Goal: Task Accomplishment & Management: Use online tool/utility

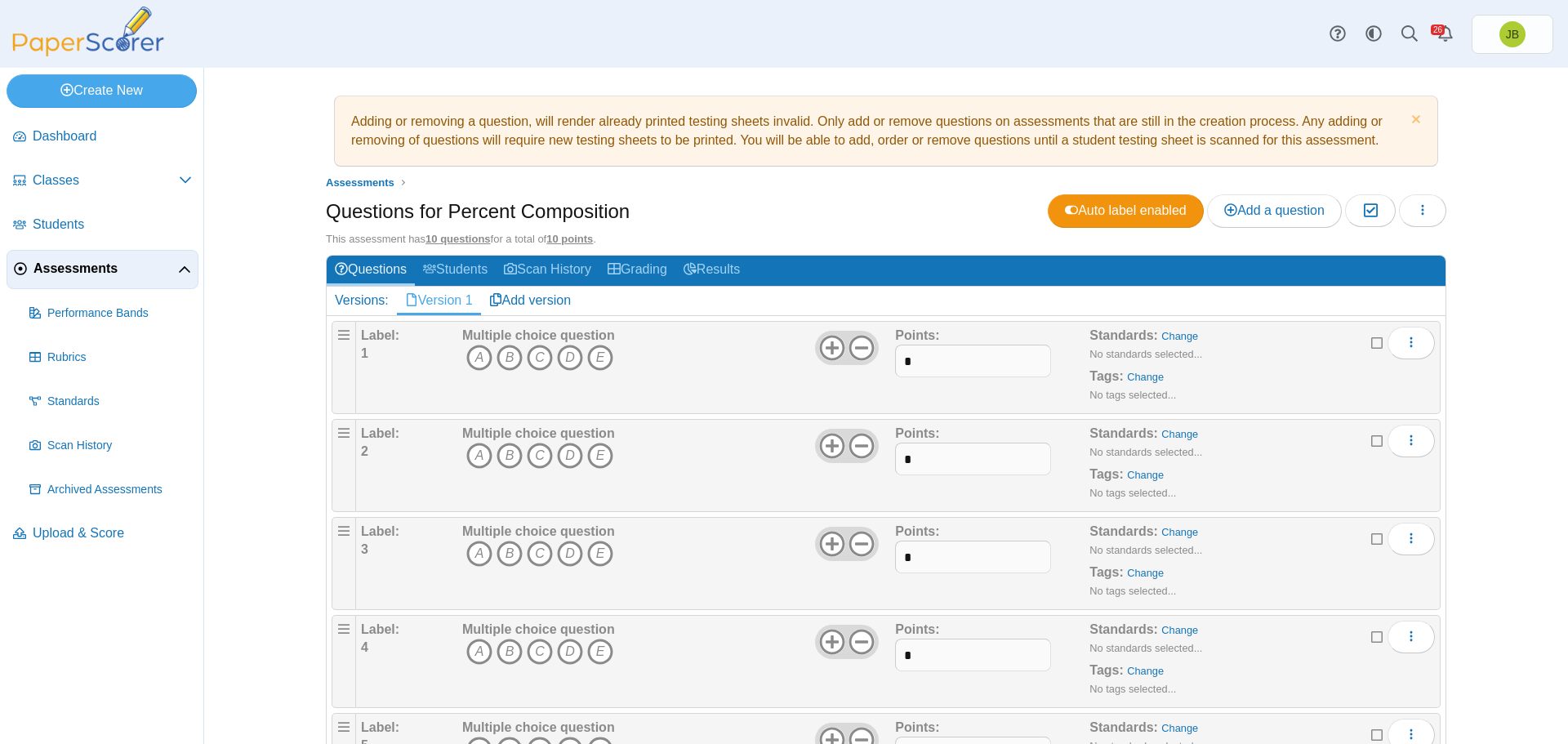
drag, startPoint x: 470, startPoint y: 359, endPoint x: 470, endPoint y: 370, distance: 11.0
click at [470, 359] on icon "A" at bounding box center [479, 357] width 26 height 26
click at [468, 455] on icon "A" at bounding box center [479, 455] width 26 height 26
click at [563, 555] on icon "D" at bounding box center [570, 554] width 26 height 26
click at [501, 649] on icon "B" at bounding box center [509, 652] width 26 height 26
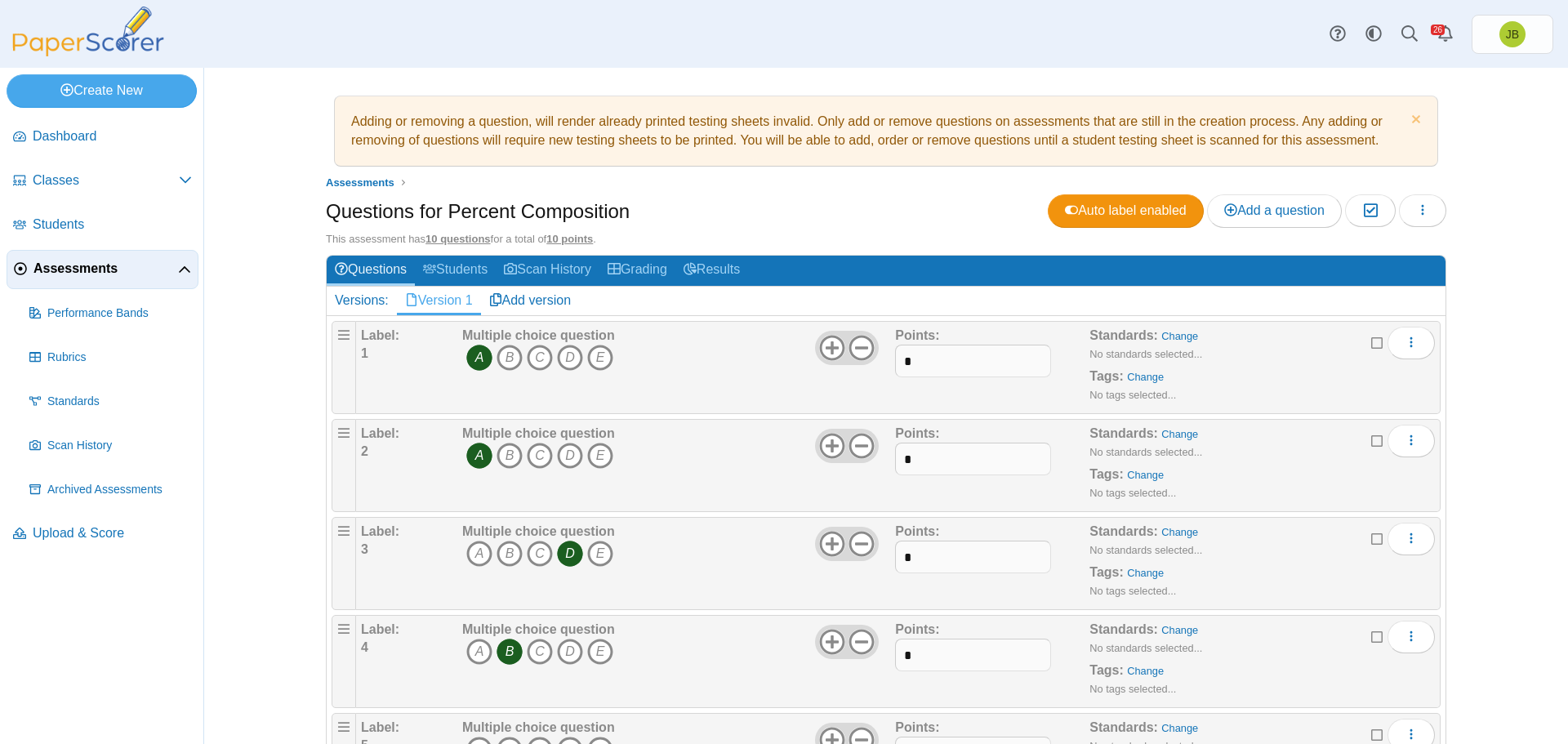
scroll to position [164, 0]
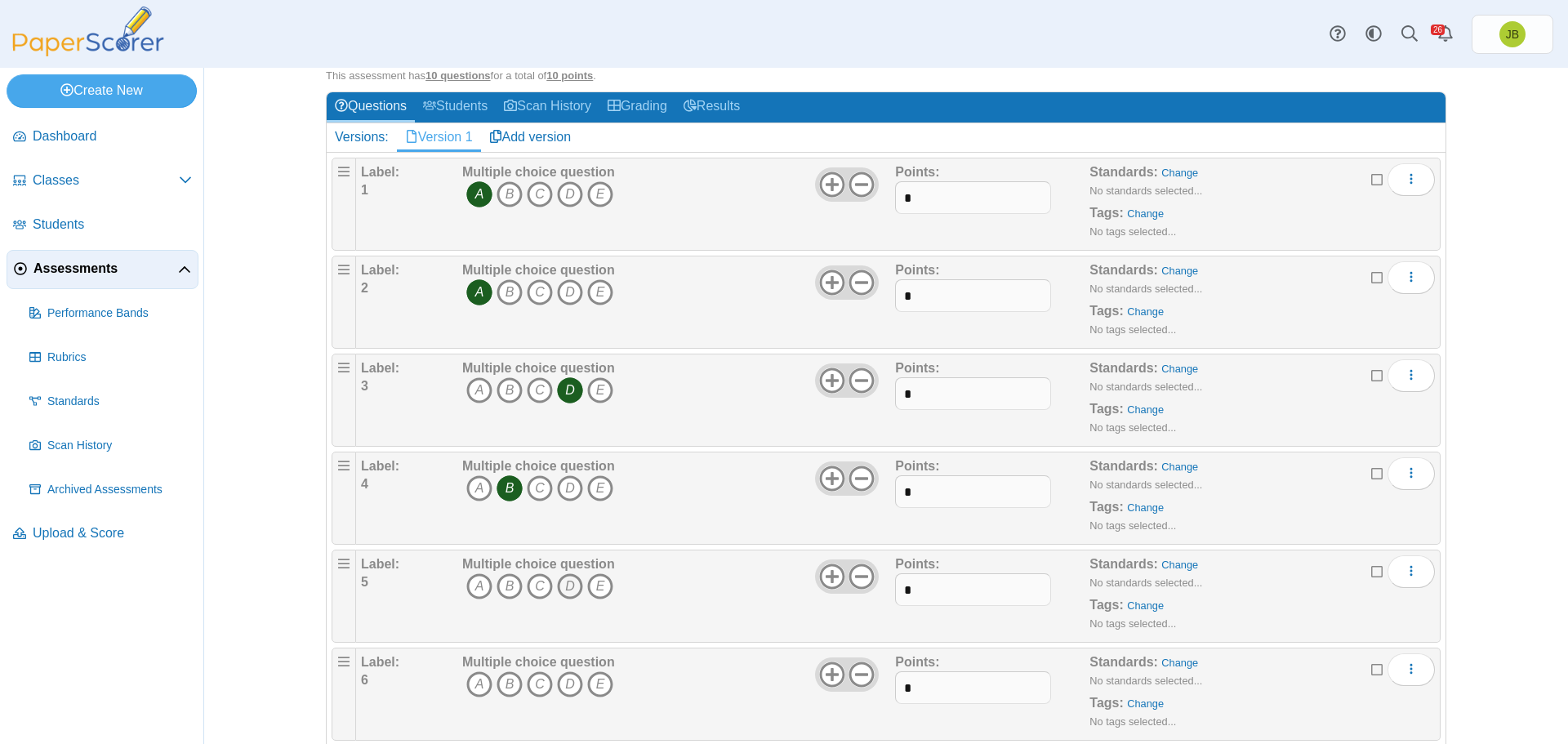
click at [565, 585] on icon "D" at bounding box center [570, 586] width 26 height 26
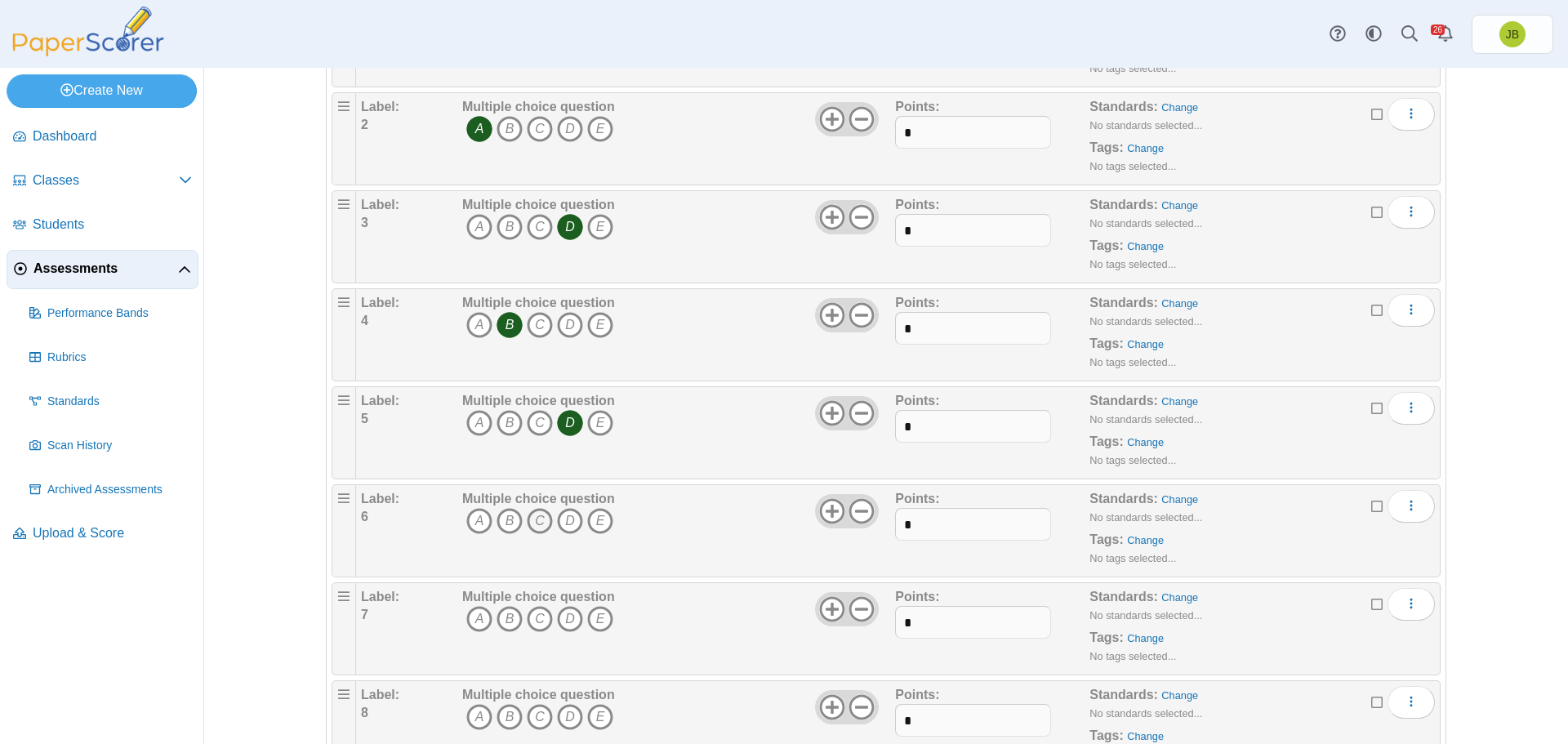
click at [535, 522] on icon "C" at bounding box center [540, 521] width 26 height 26
click at [475, 613] on icon "A" at bounding box center [479, 619] width 26 height 26
click at [508, 717] on icon "B" at bounding box center [509, 717] width 26 height 26
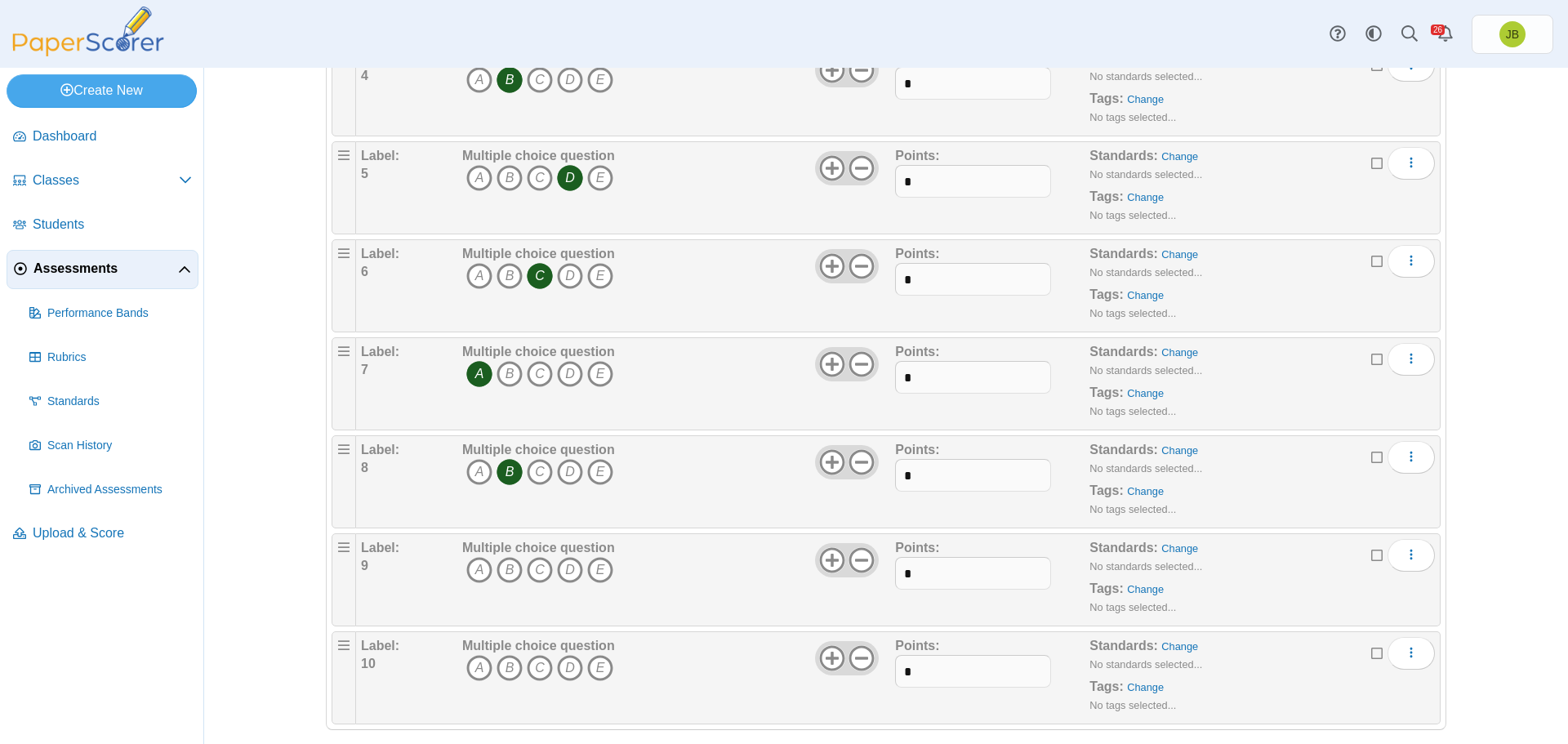
scroll to position [589, 0]
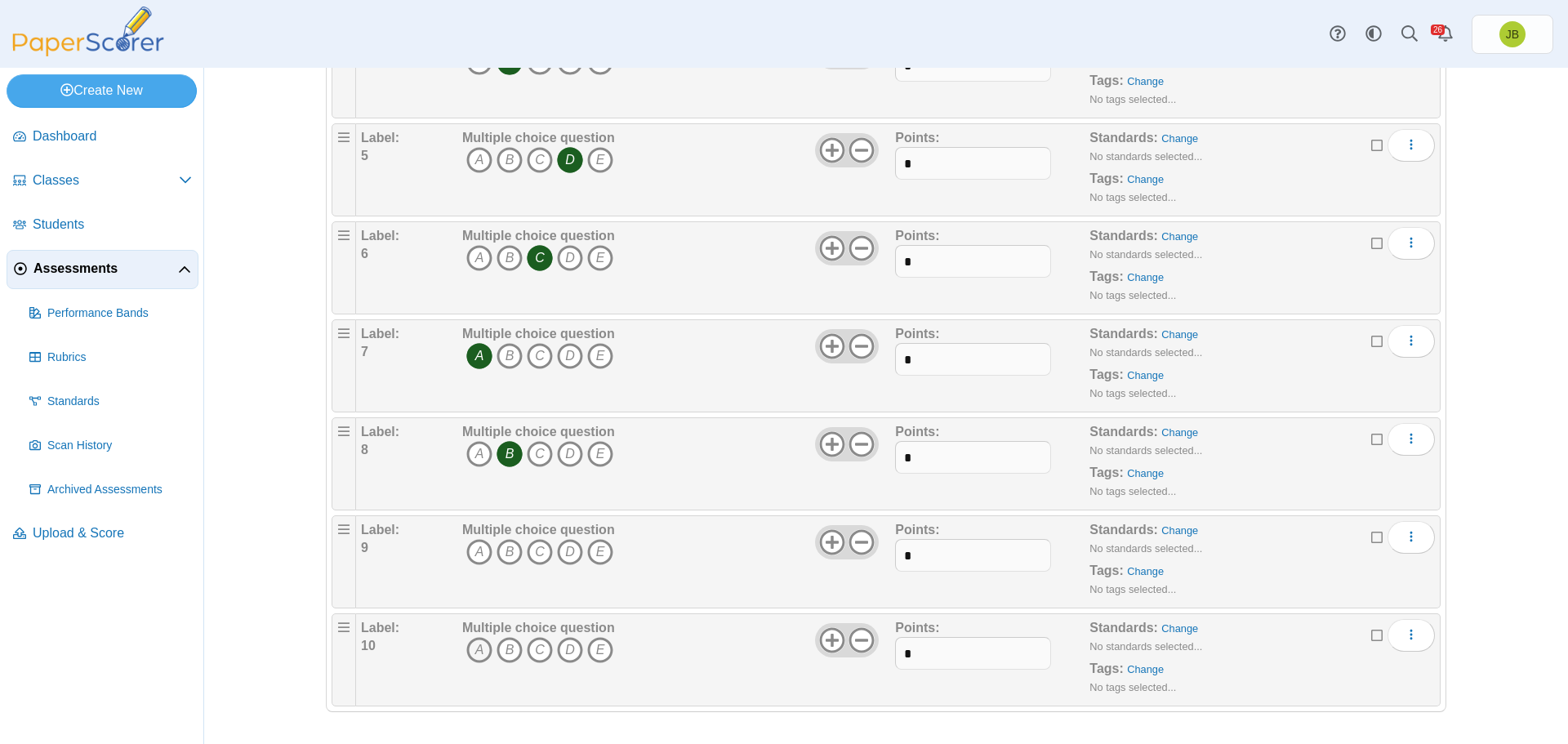
click at [473, 647] on icon "A" at bounding box center [479, 650] width 26 height 26
click at [473, 549] on icon "A" at bounding box center [479, 552] width 26 height 26
